Goal: Task Accomplishment & Management: Complete application form

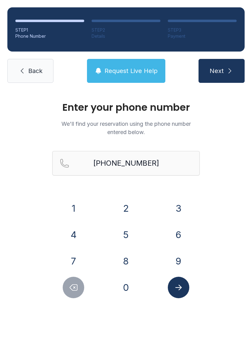
click at [35, 71] on span "Back" at bounding box center [35, 71] width 14 height 9
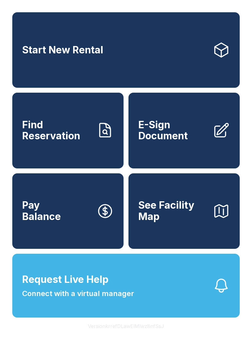
click at [118, 69] on link "Start New Rental" at bounding box center [125, 49] width 227 height 75
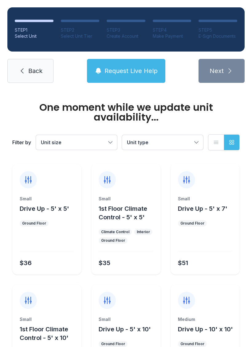
click at [17, 61] on link "Back" at bounding box center [30, 71] width 46 height 24
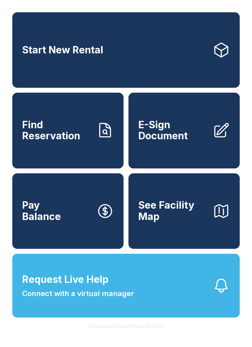
click at [73, 287] on span "Request Live Help" at bounding box center [65, 279] width 86 height 15
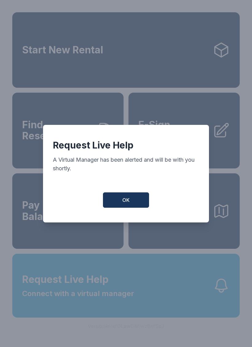
click at [112, 208] on button "OK" at bounding box center [126, 199] width 46 height 15
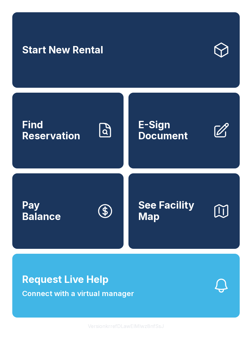
click at [192, 142] on span "E-Sign Document" at bounding box center [172, 130] width 69 height 22
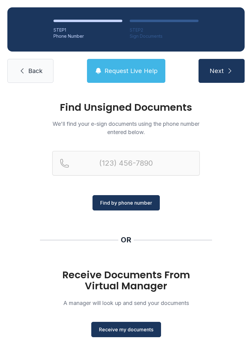
click at [17, 73] on link "Back" at bounding box center [30, 71] width 46 height 24
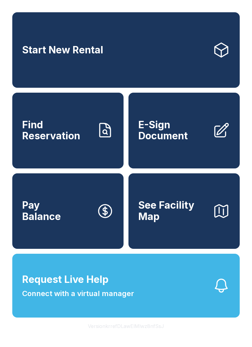
click at [132, 315] on button "Request Live Help Connect with a virtual manager" at bounding box center [125, 286] width 227 height 64
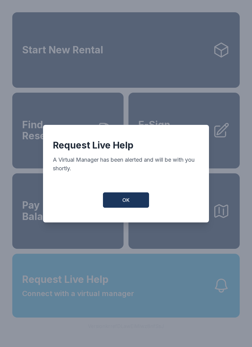
click at [129, 203] on span "OK" at bounding box center [125, 199] width 7 height 7
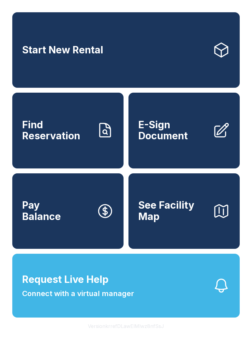
click at [139, 294] on button "Request Live Help Connect with a virtual manager" at bounding box center [125, 286] width 227 height 64
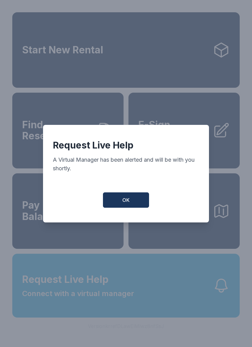
click at [122, 207] on button "OK" at bounding box center [126, 199] width 46 height 15
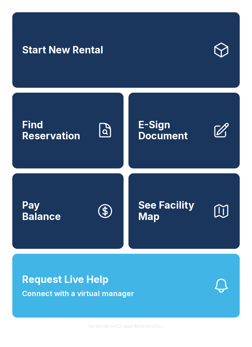
click at [127, 299] on span "Connect with a virtual manager" at bounding box center [78, 293] width 112 height 11
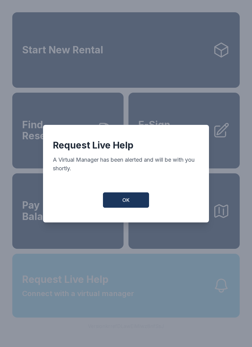
click at [119, 204] on button "OK" at bounding box center [126, 199] width 46 height 15
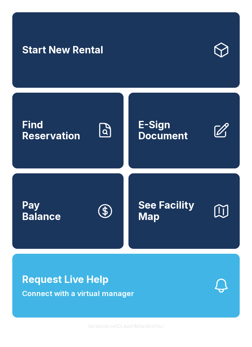
click at [97, 287] on span "Request Live Help" at bounding box center [65, 279] width 86 height 15
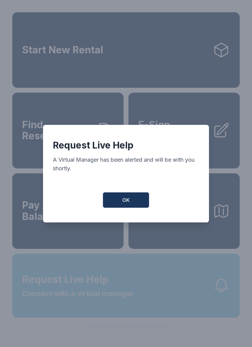
click at [118, 198] on button "OK" at bounding box center [126, 199] width 46 height 15
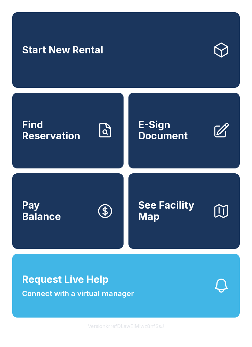
click at [94, 299] on span "Connect with a virtual manager" at bounding box center [78, 293] width 112 height 11
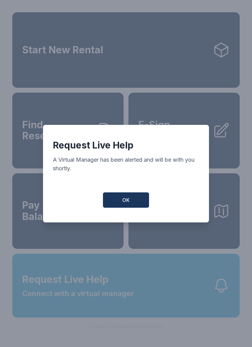
click at [126, 199] on button "OK" at bounding box center [126, 199] width 46 height 15
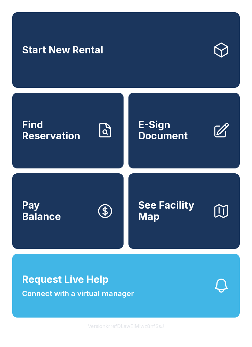
click at [185, 133] on span "E-Sign Document" at bounding box center [172, 130] width 69 height 22
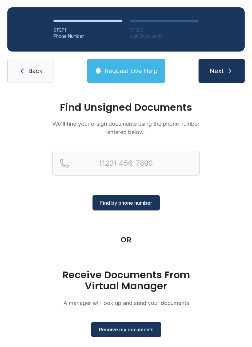
click at [144, 336] on button "Receive my documents" at bounding box center [126, 329] width 70 height 15
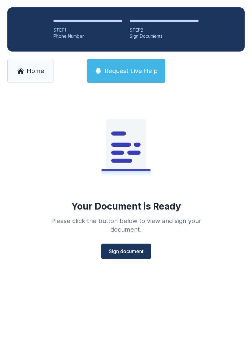
click at [132, 252] on span "Sign document" at bounding box center [126, 251] width 35 height 7
click at [128, 253] on span "Sign document" at bounding box center [126, 251] width 35 height 7
click at [29, 75] on link "Home" at bounding box center [30, 71] width 46 height 24
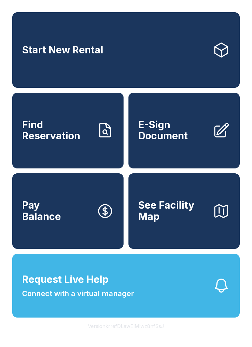
click at [193, 142] on span "E-Sign Document" at bounding box center [172, 130] width 69 height 22
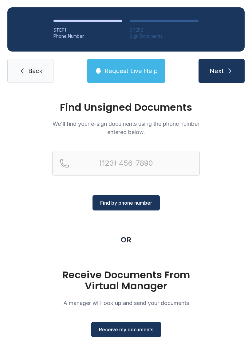
click at [130, 320] on div "Receive Documents From Virtual Manager A manager will look up and send your doc…" at bounding box center [125, 303] width 147 height 68
click at [139, 330] on span "Receive my documents" at bounding box center [126, 329] width 54 height 7
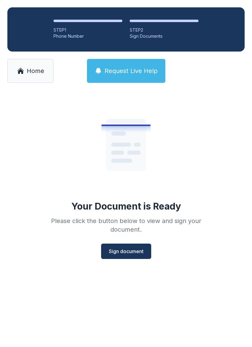
click at [135, 254] on span "Sign document" at bounding box center [126, 251] width 35 height 7
click at [28, 71] on span "Home" at bounding box center [35, 71] width 17 height 9
